Goal: Use online tool/utility

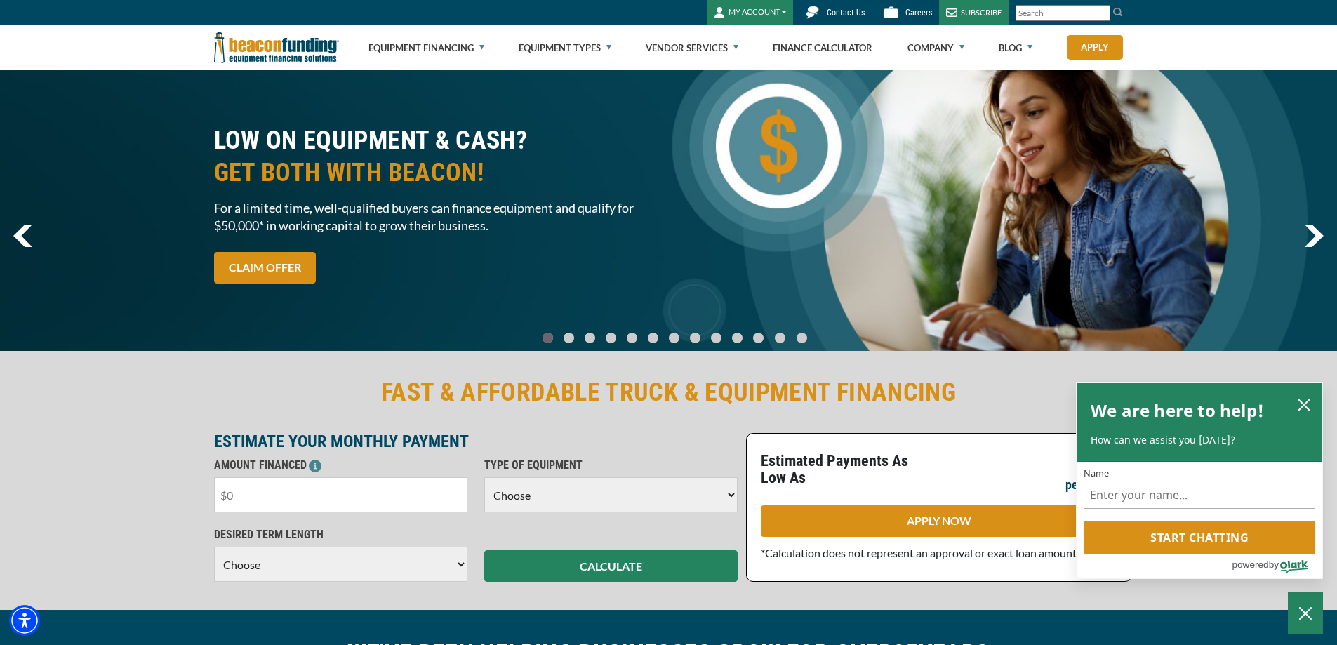
click at [287, 500] on input "text" at bounding box center [340, 494] width 253 height 35
type input "$55,000"
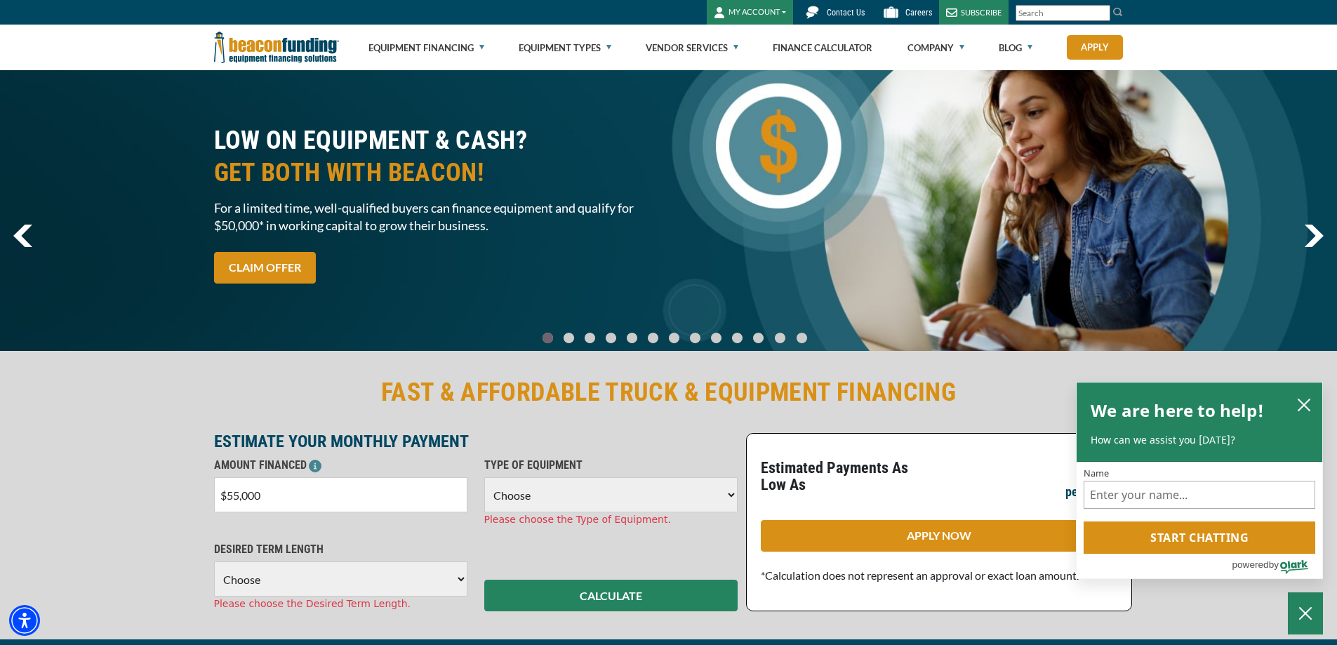
click at [318, 572] on select "Choose 36 Months 48 Months 60 Months" at bounding box center [340, 578] width 253 height 35
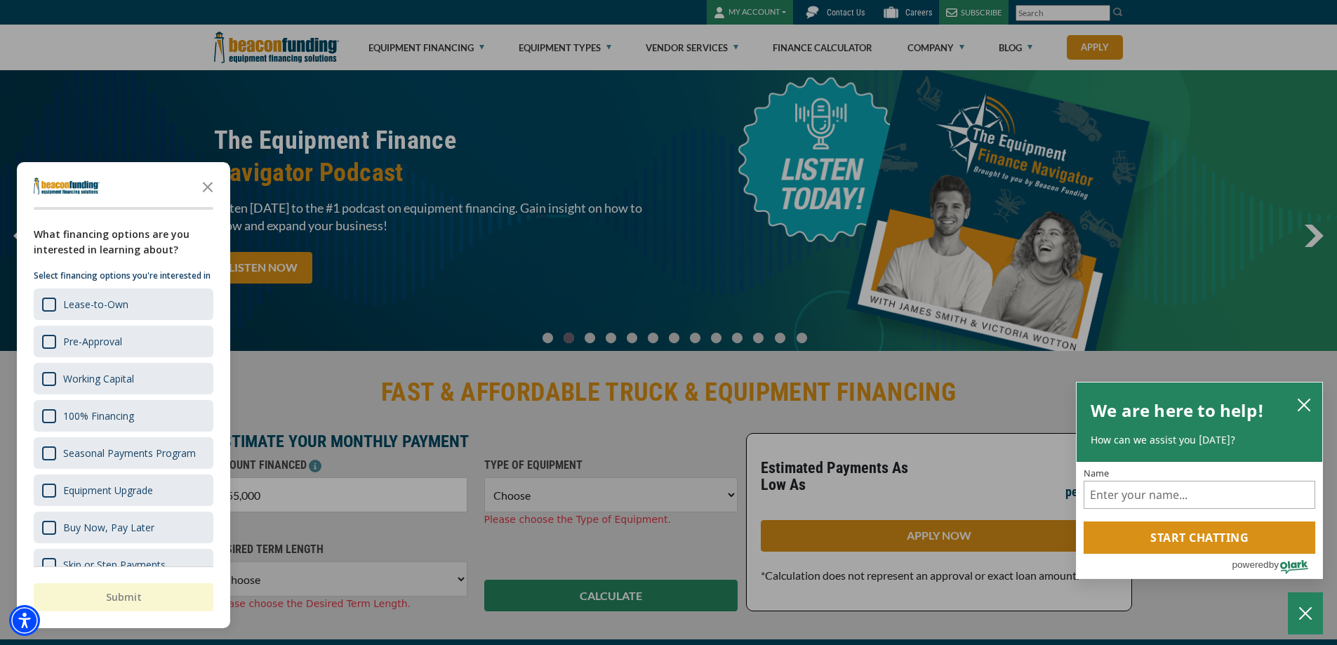
select select "48"
click at [214, 561] on select "Choose 36 Months 48 Months 60 Months" at bounding box center [340, 578] width 253 height 35
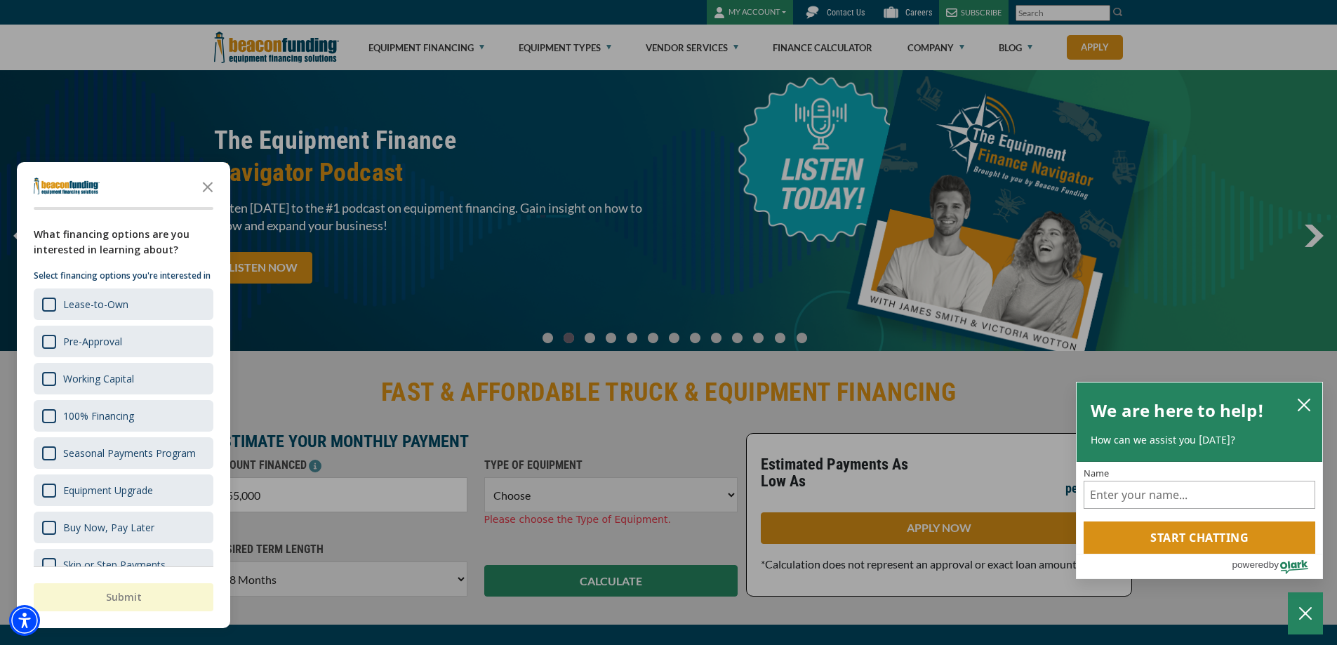
click at [512, 495] on div "button" at bounding box center [668, 322] width 1337 height 645
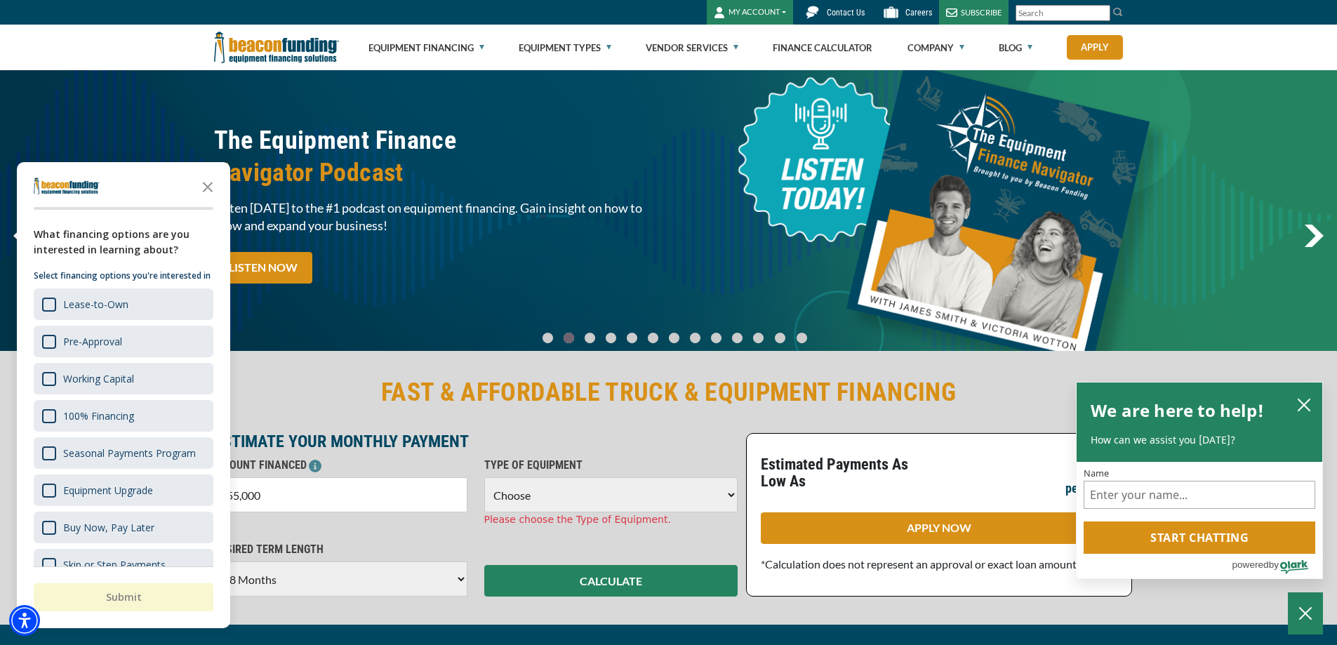
click at [512, 495] on select "Choose Backhoe Boom/Bucket Truck Chipper Commercial Mower Crane DTG/DTF Printin…" at bounding box center [610, 494] width 253 height 35
select select "5"
click at [484, 477] on select "Choose Backhoe Boom/Bucket Truck Chipper Commercial Mower Crane DTG/DTF Printin…" at bounding box center [610, 494] width 253 height 35
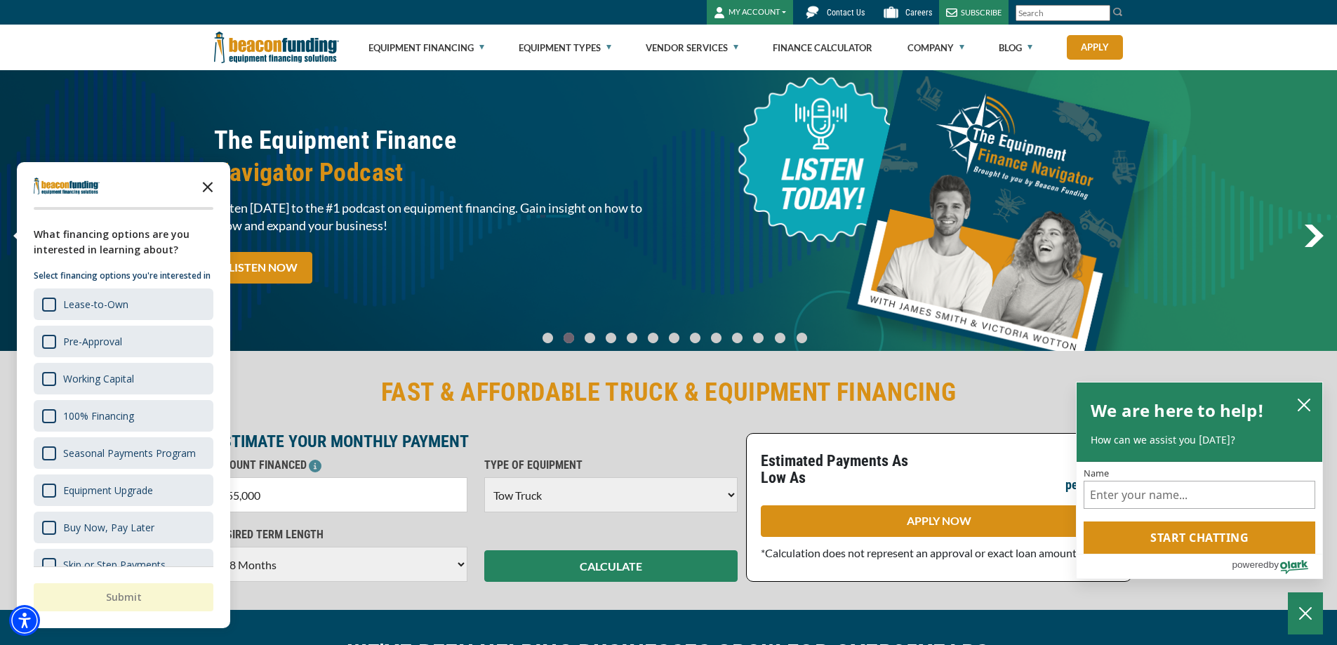
click at [208, 185] on icon "Close the survey" at bounding box center [208, 186] width 28 height 28
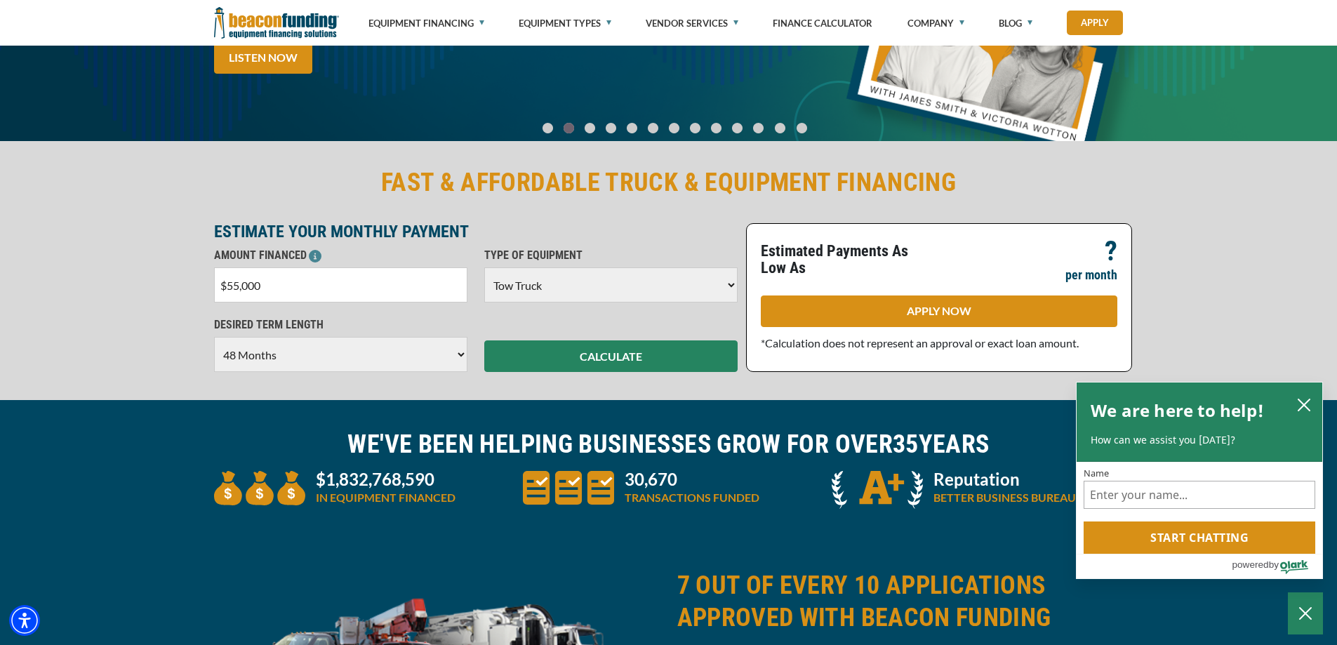
scroll to position [211, 0]
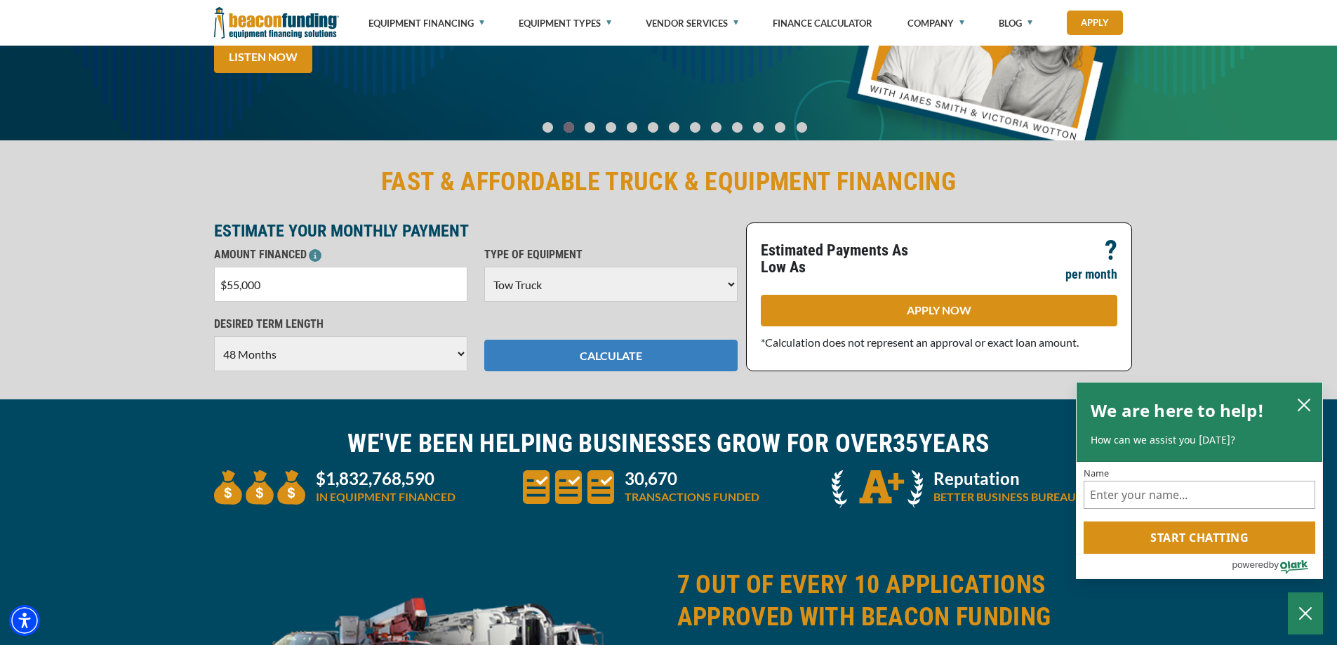
click at [586, 359] on button "CALCULATE" at bounding box center [610, 356] width 253 height 32
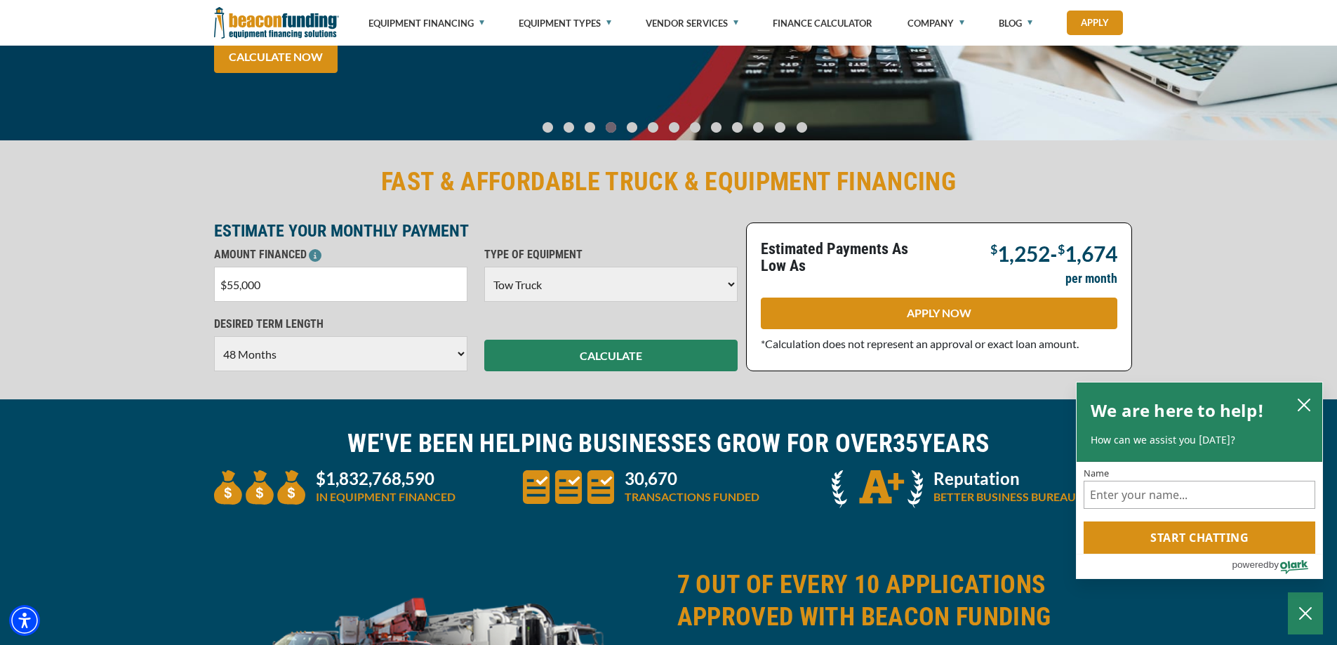
click at [443, 360] on select "Choose 36 Months 48 Months 60 Months" at bounding box center [340, 353] width 253 height 35
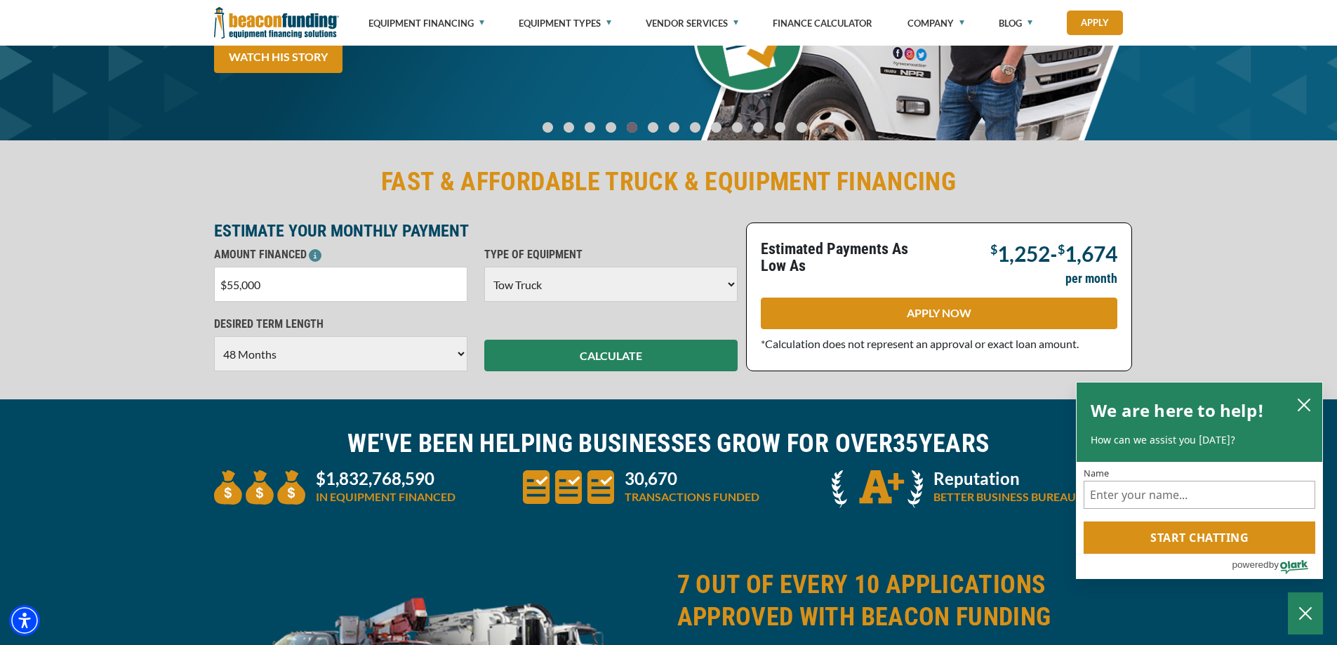
select select "36"
click at [214, 336] on select "Choose 36 Months 48 Months 60 Months" at bounding box center [340, 353] width 253 height 35
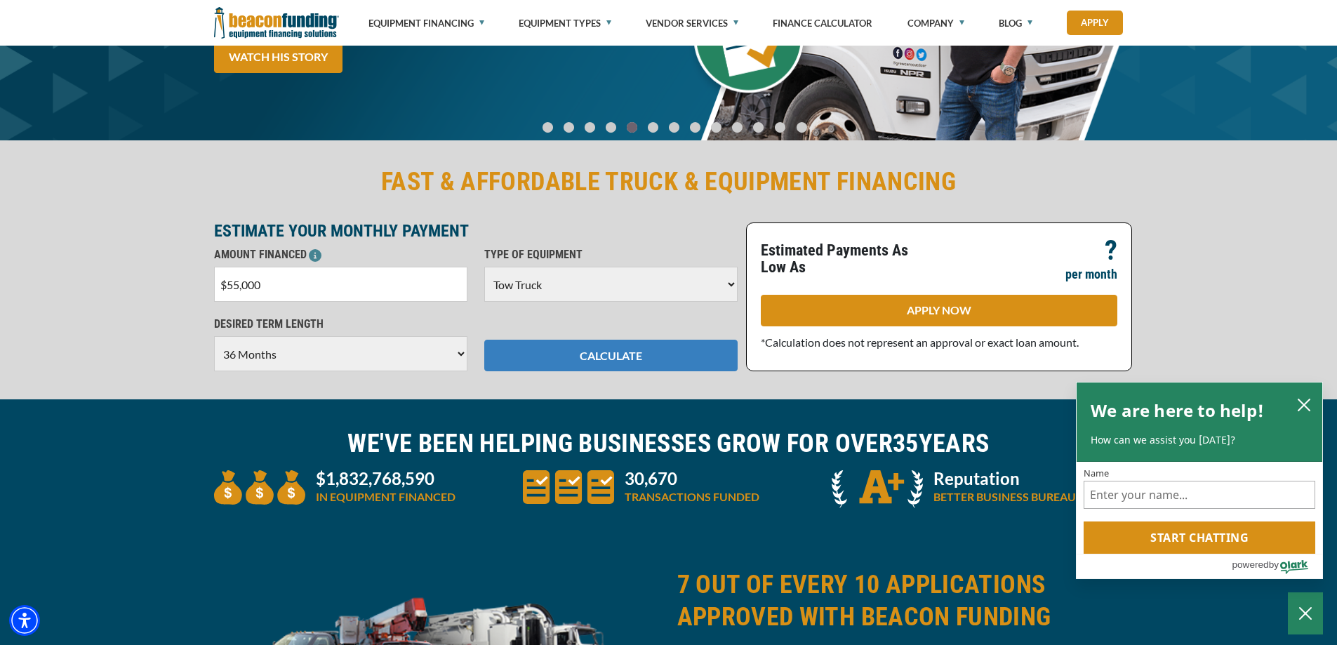
click at [545, 357] on button "CALCULATE" at bounding box center [610, 356] width 253 height 32
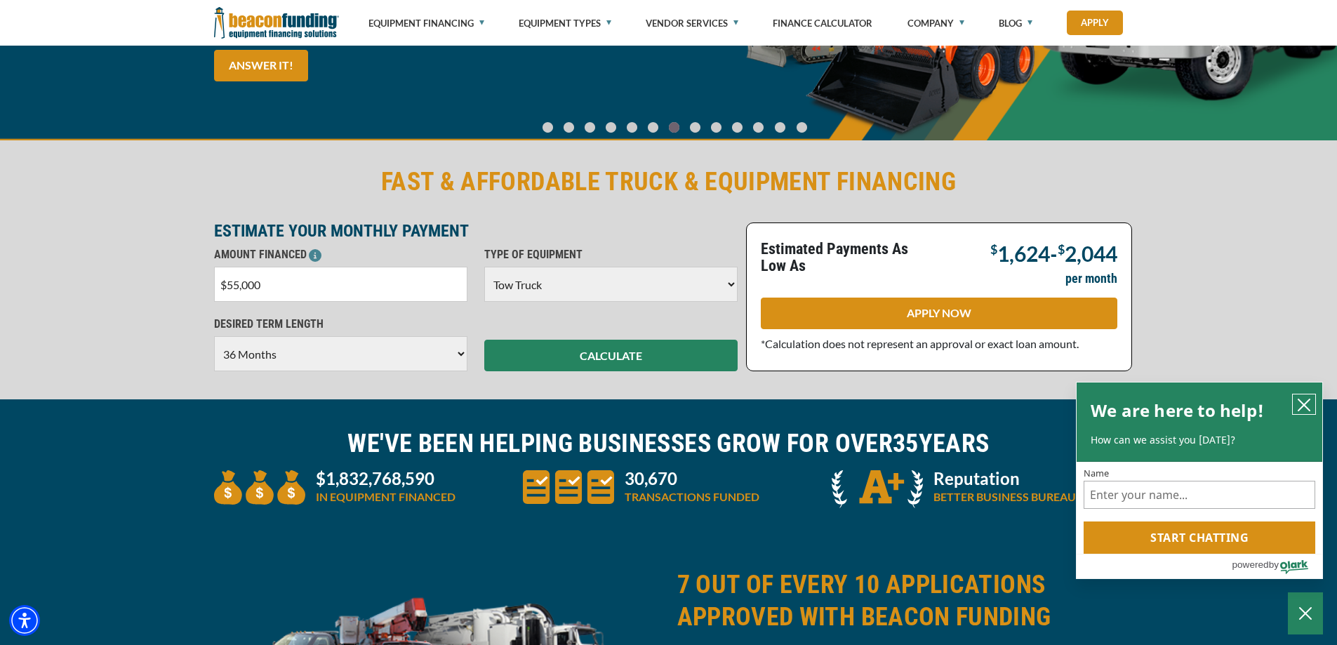
click at [1300, 408] on icon "close chatbox" at bounding box center [1303, 404] width 11 height 11
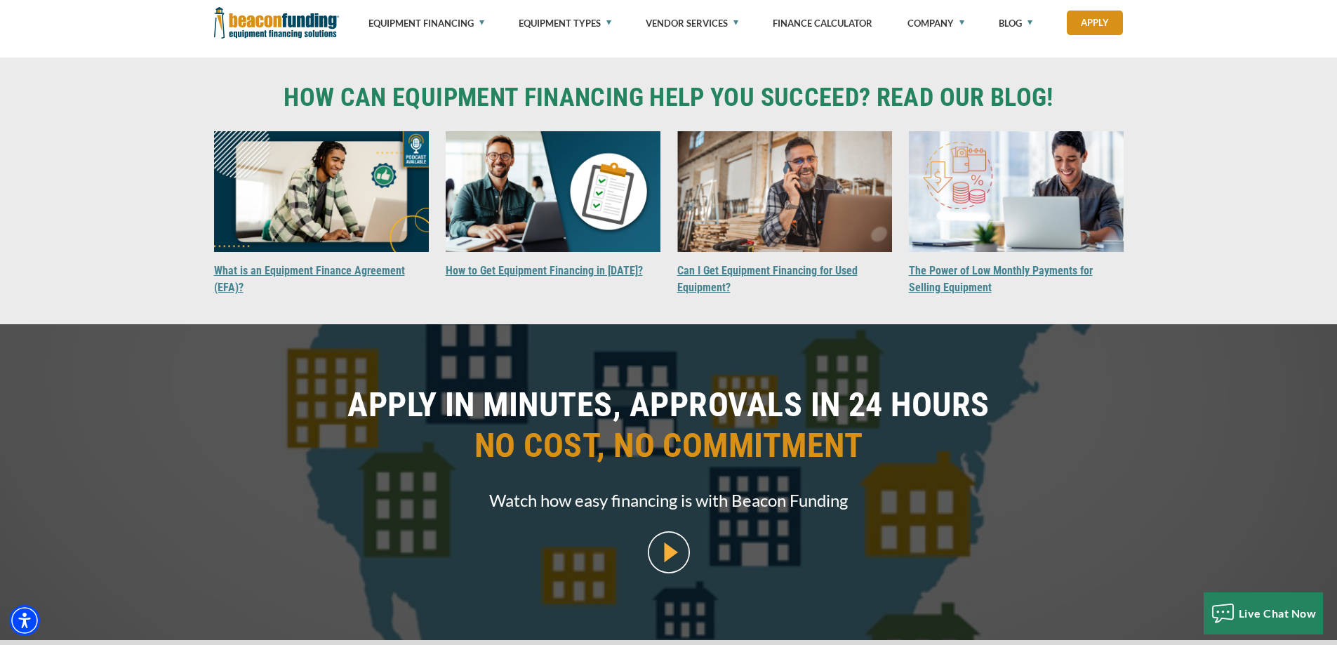
scroll to position [842, 0]
